Goal: Communication & Community: Answer question/provide support

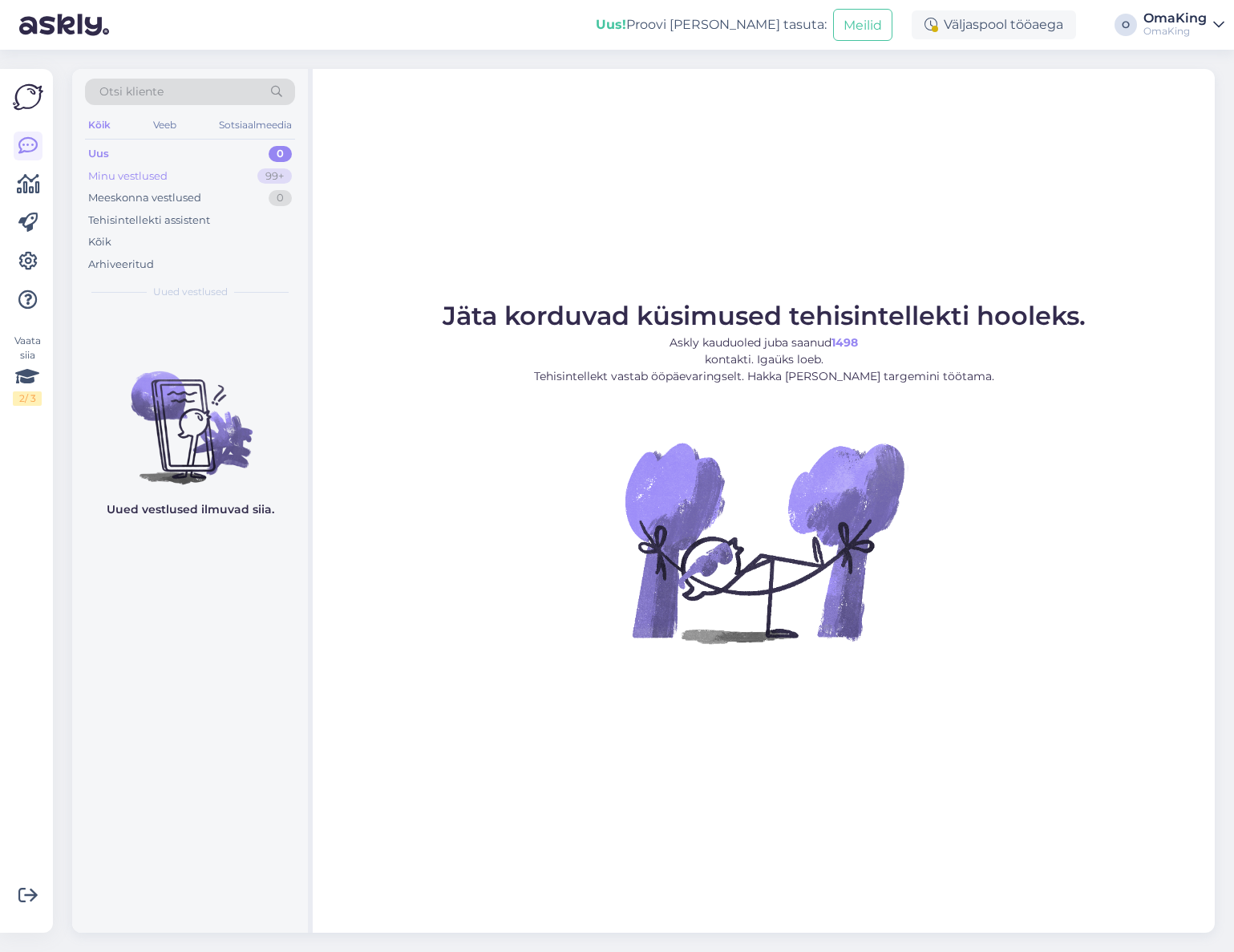
click at [126, 170] on font "Minu vestlused" at bounding box center [128, 175] width 80 height 12
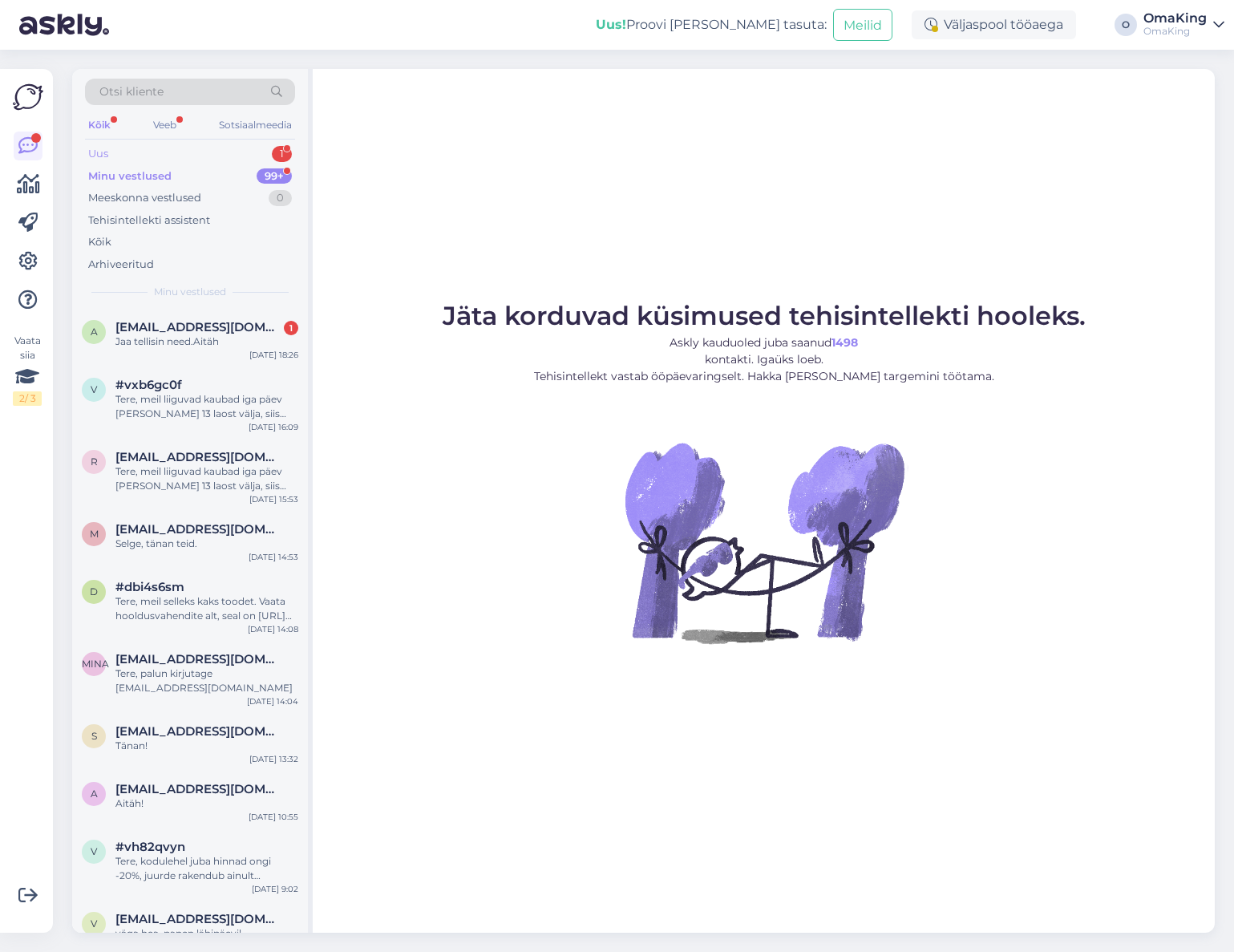
click at [101, 152] on font "Uus" at bounding box center [98, 153] width 20 height 12
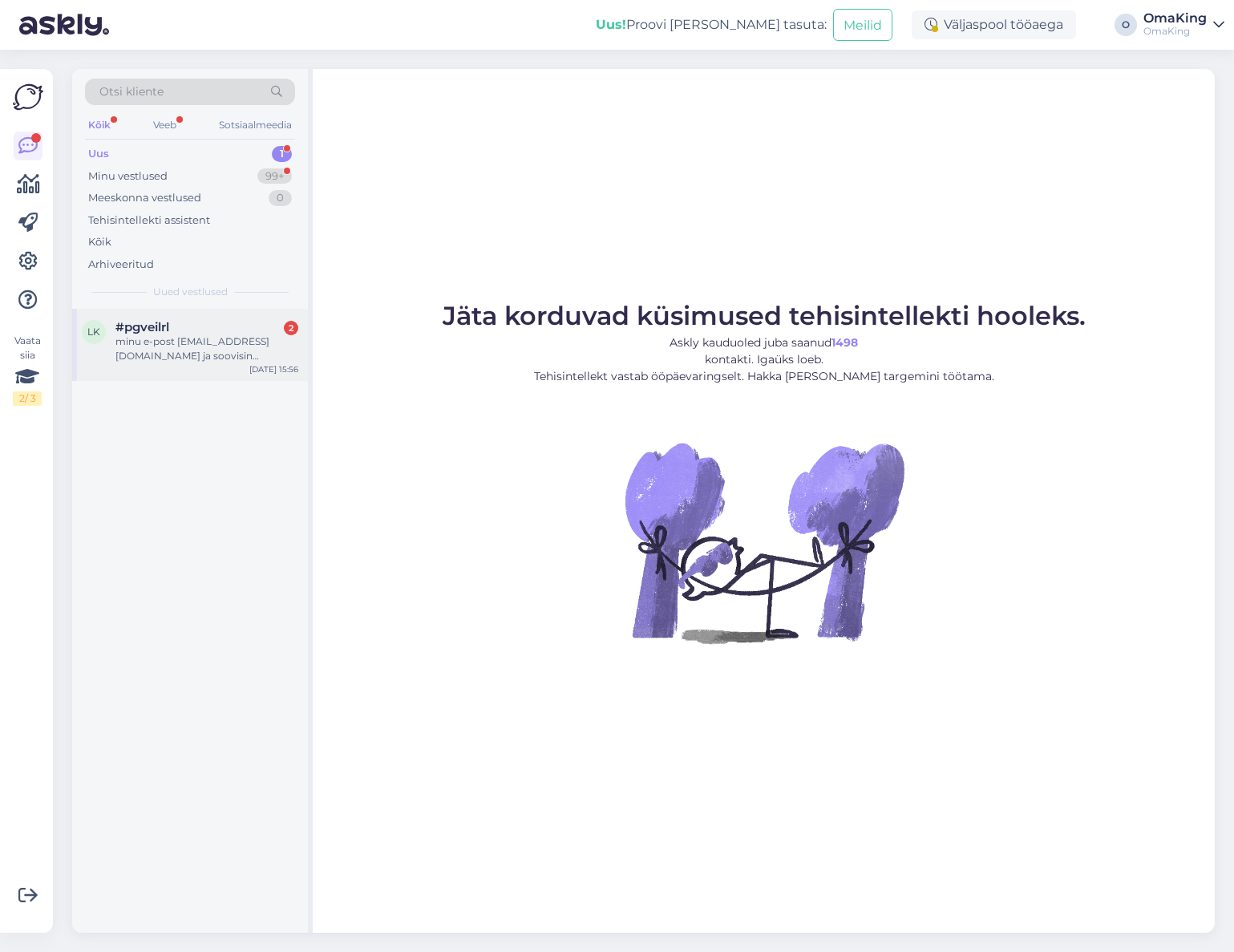
click at [158, 315] on div "lk #pgveilrl 2 minu e-post [EMAIL_ADDRESS][DOMAIN_NAME] ja soovisin ettevõttele…" at bounding box center [190, 344] width 236 height 72
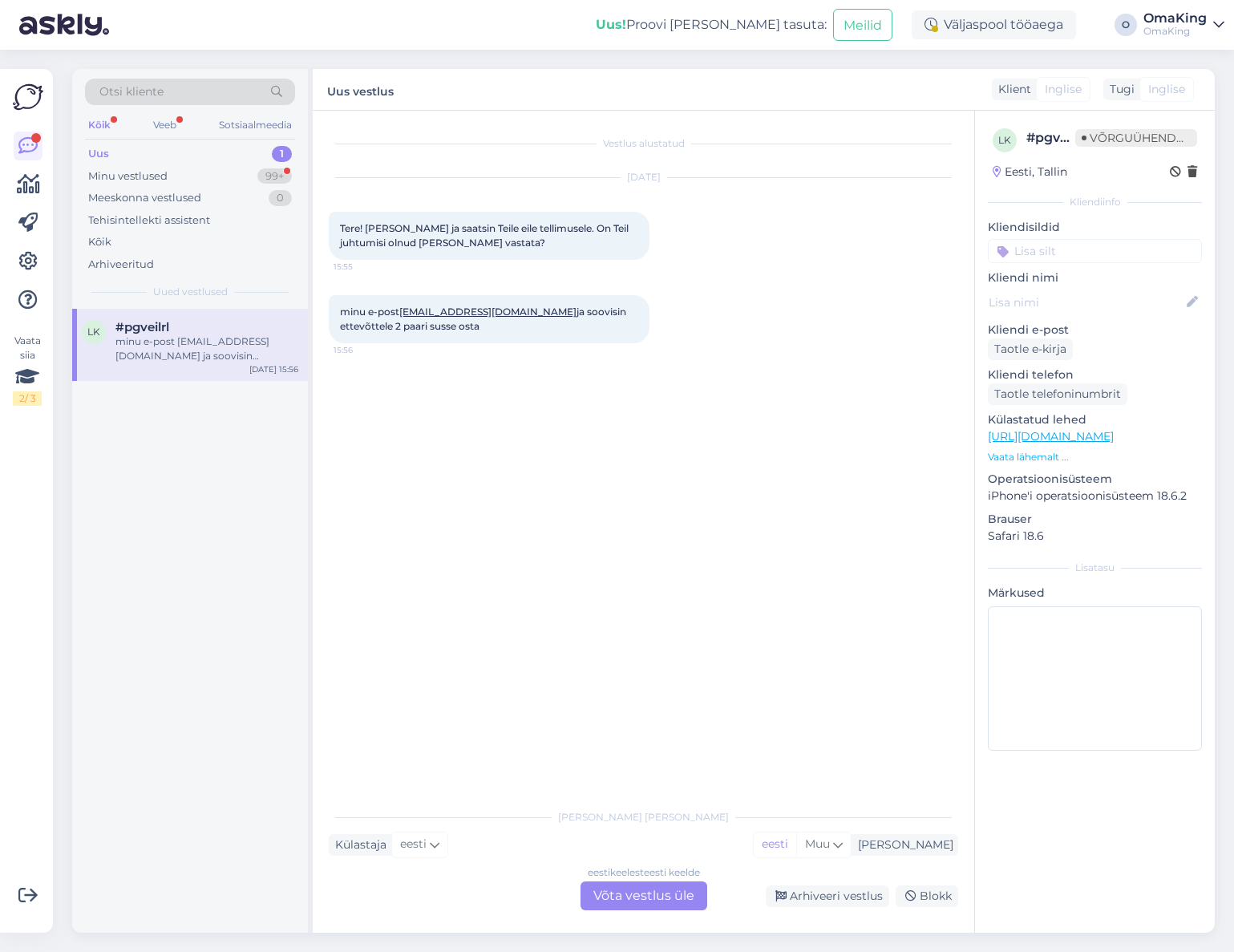
click at [674, 888] on font "Võta vestlus üle" at bounding box center [644, 896] width 101 height 15
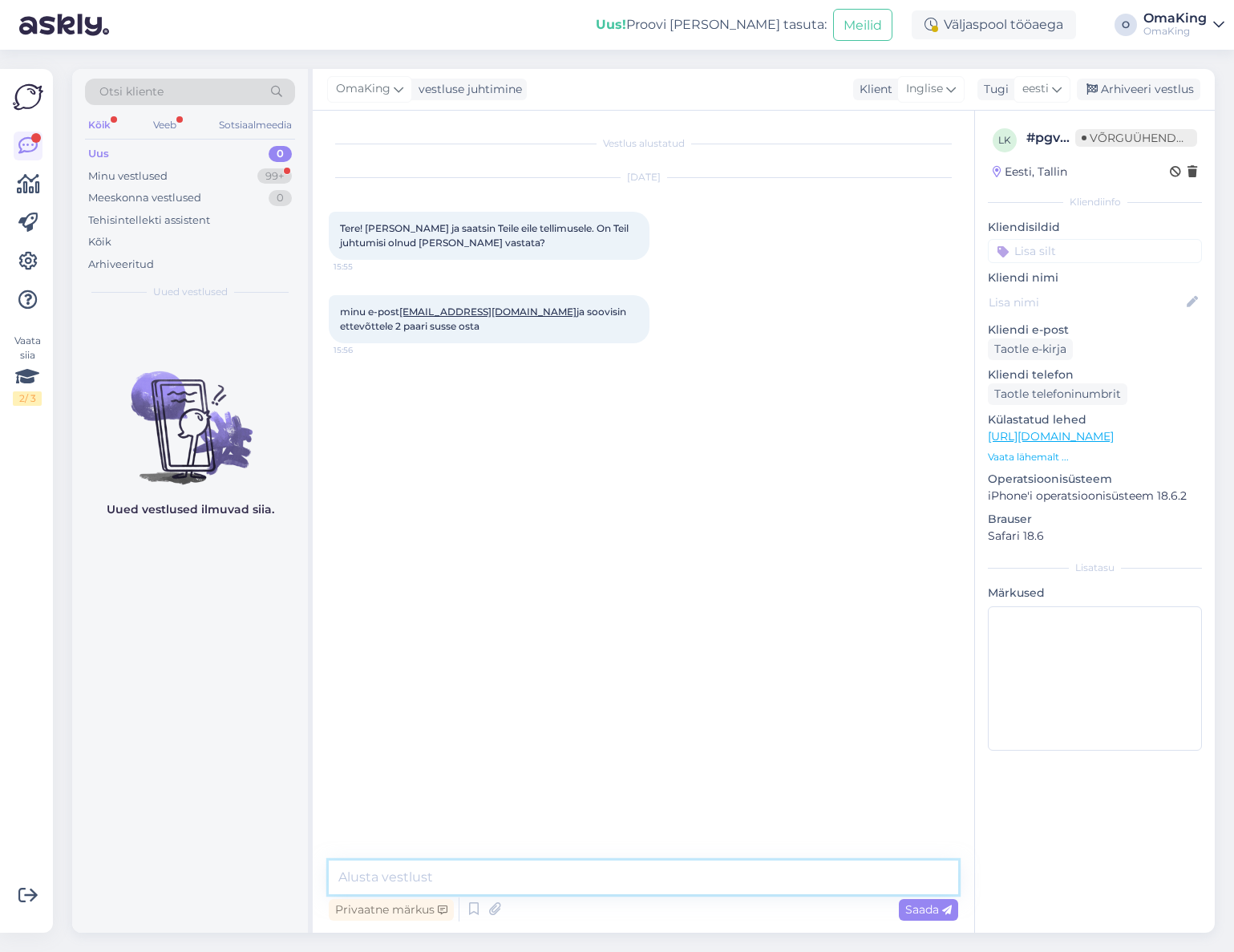
click at [420, 877] on textarea at bounding box center [643, 877] width 629 height 34
type textarea "Tere, saatsin just arve teile."
click at [944, 911] on icon at bounding box center [947, 911] width 10 height 10
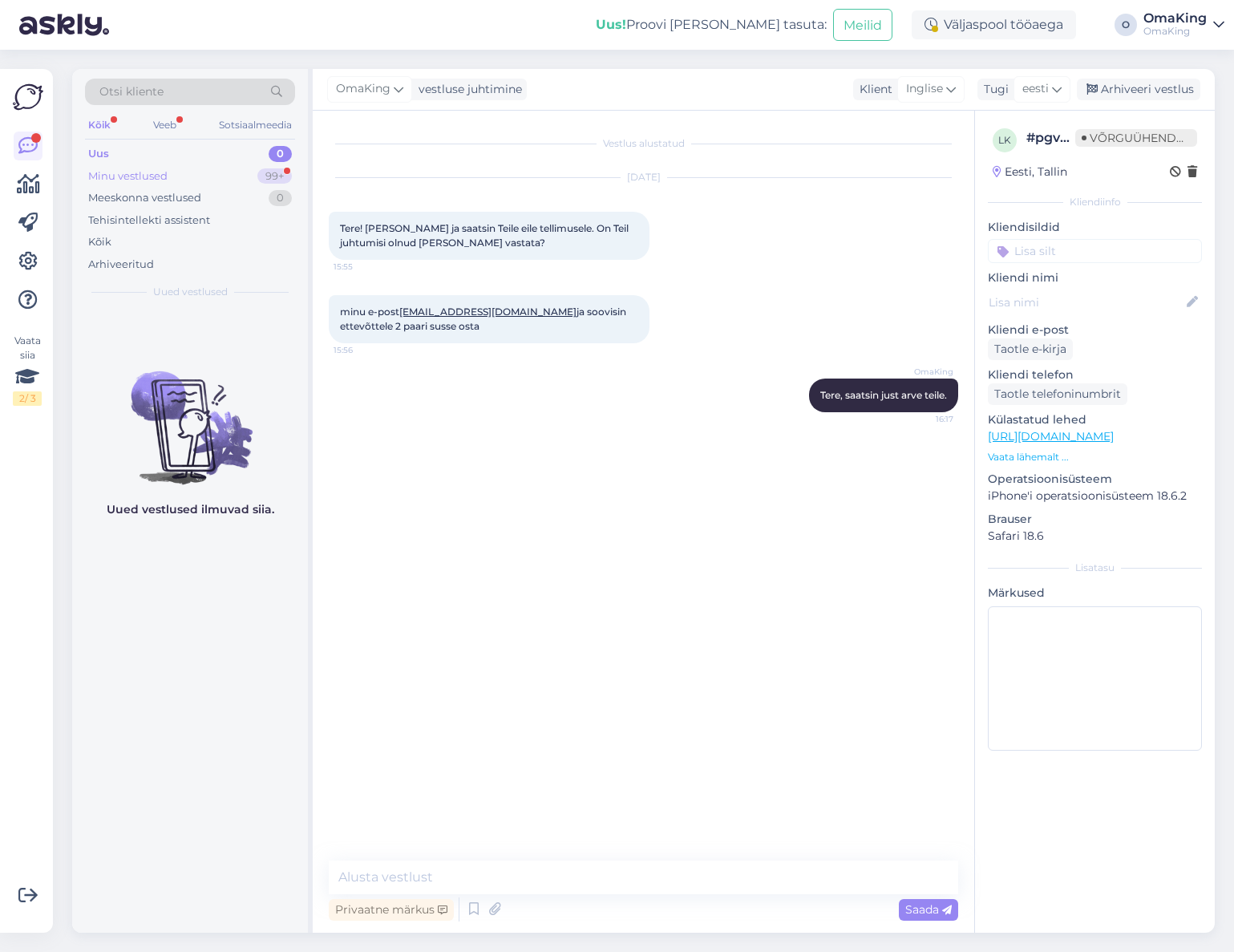
click at [151, 172] on font "Minu vestlused" at bounding box center [128, 175] width 80 height 12
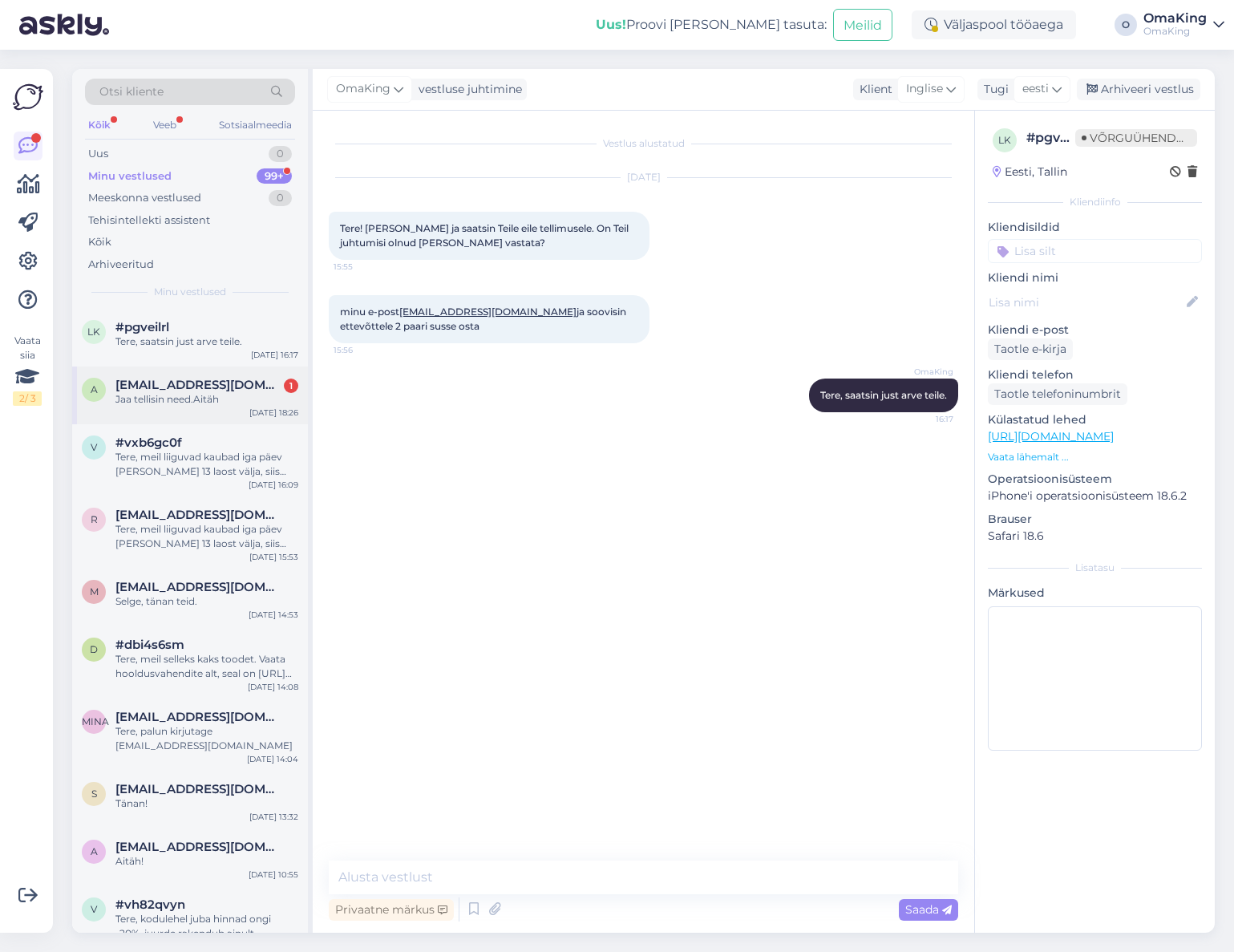
click at [127, 403] on font "Jaa tellisin need.Aitäh" at bounding box center [167, 399] width 104 height 12
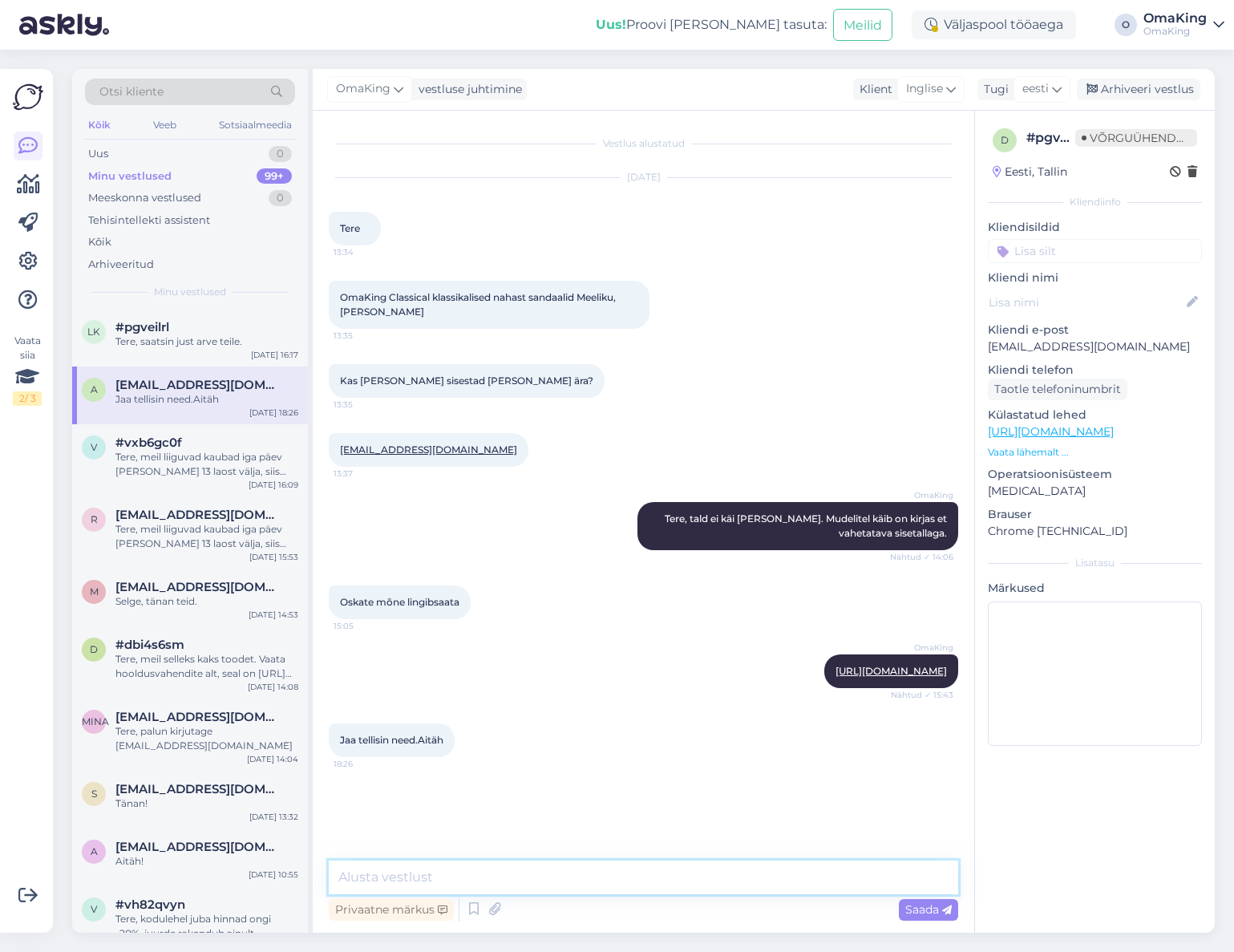
click at [396, 882] on textarea at bounding box center [643, 877] width 629 height 34
